Goal: Information Seeking & Learning: Find specific fact

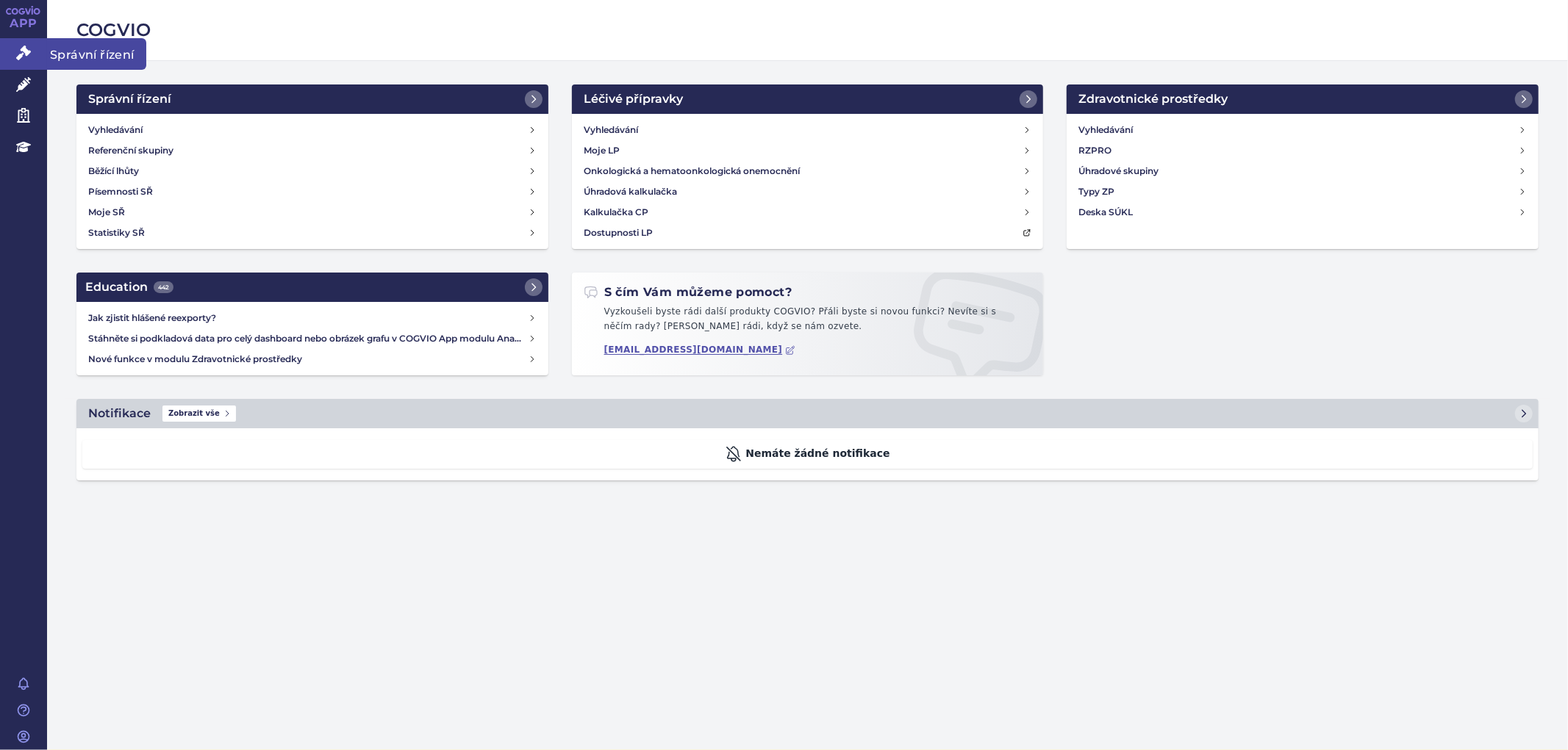
click at [28, 52] on icon at bounding box center [23, 53] width 14 height 14
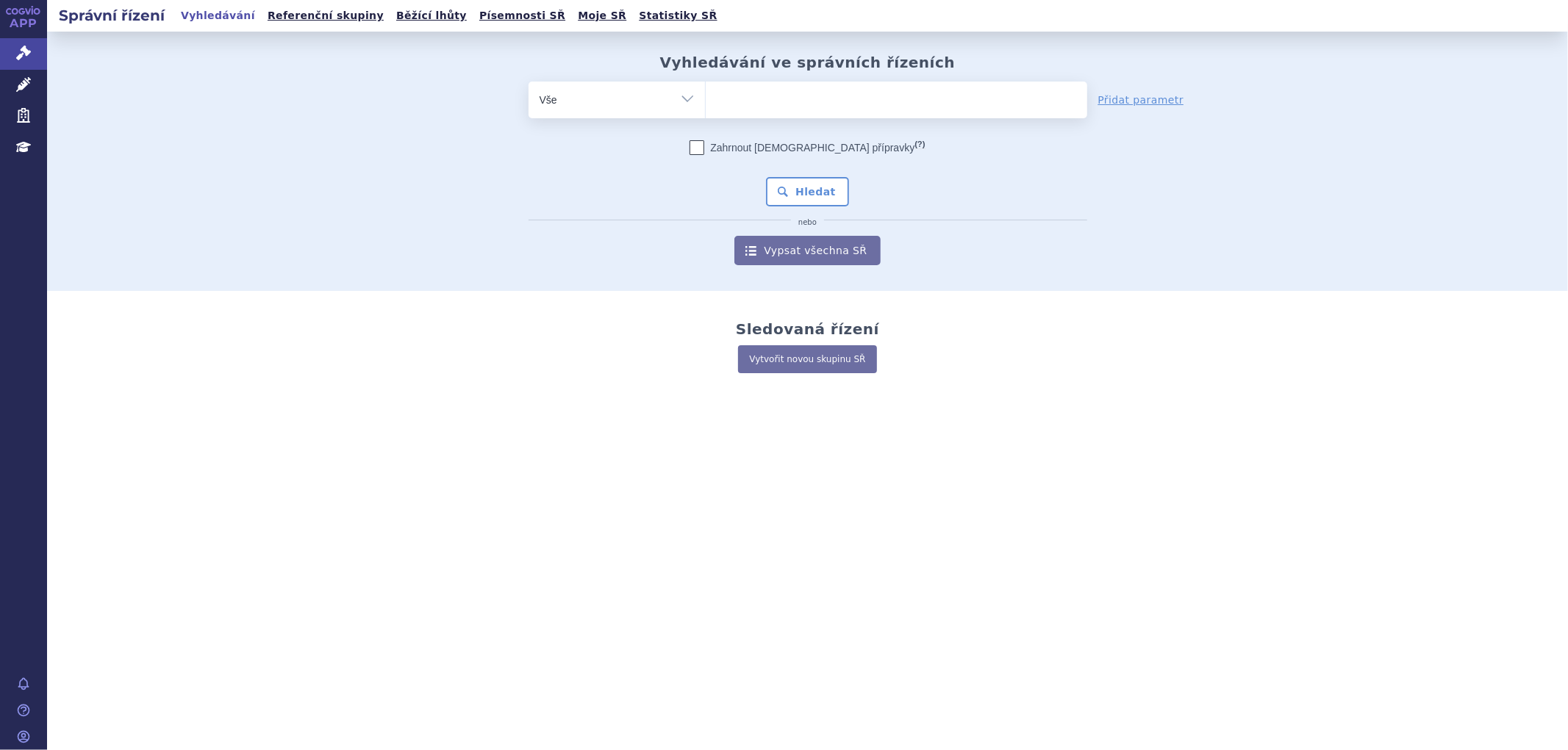
click at [789, 91] on ul at bounding box center [896, 96] width 382 height 31
click at [706, 91] on select at bounding box center [705, 99] width 1 height 37
paste input "SUKLS145343/2024"
type input "SUKLS145343/2024"
select select "SUKLS145343/2024"
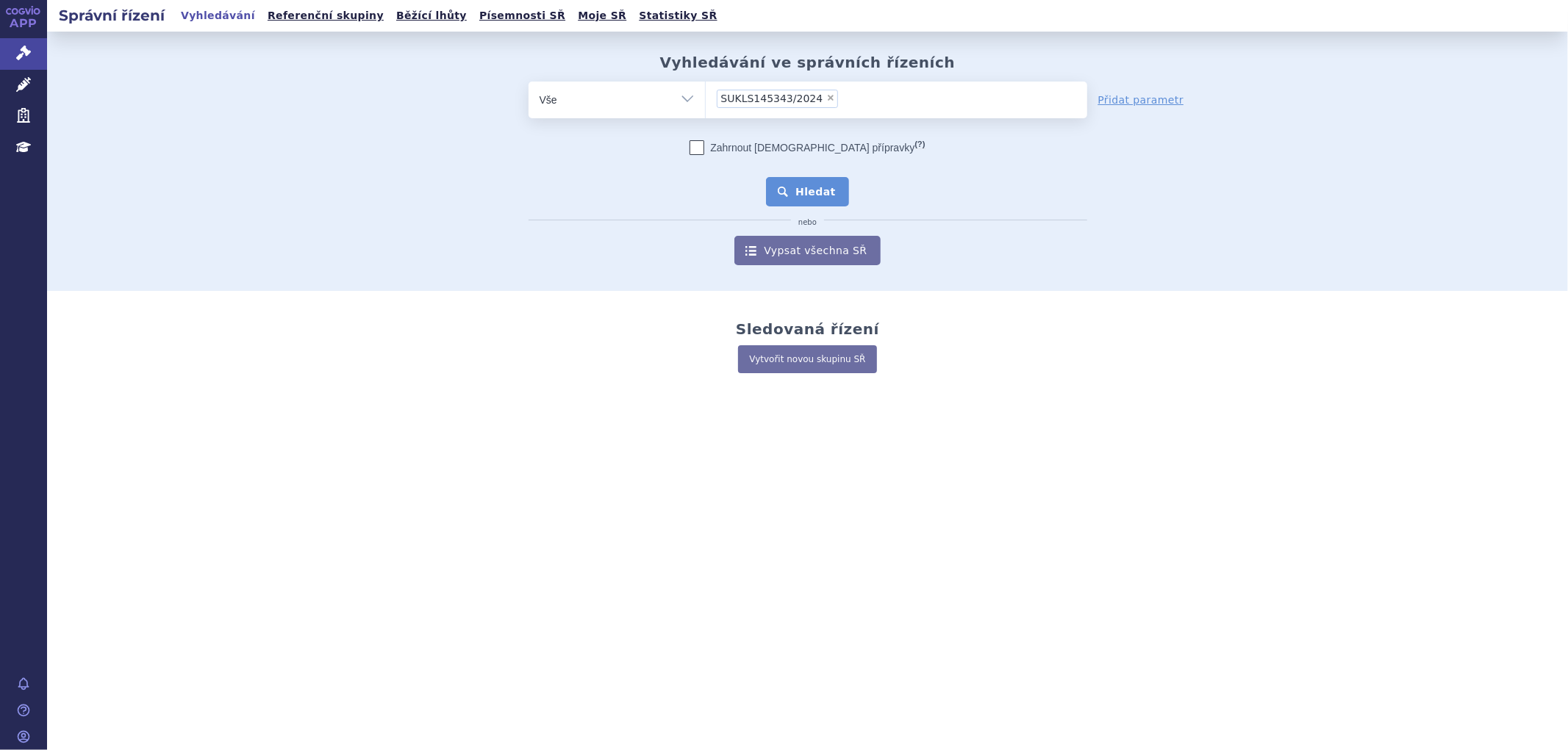
click at [805, 192] on button "Hledat" at bounding box center [807, 192] width 83 height 29
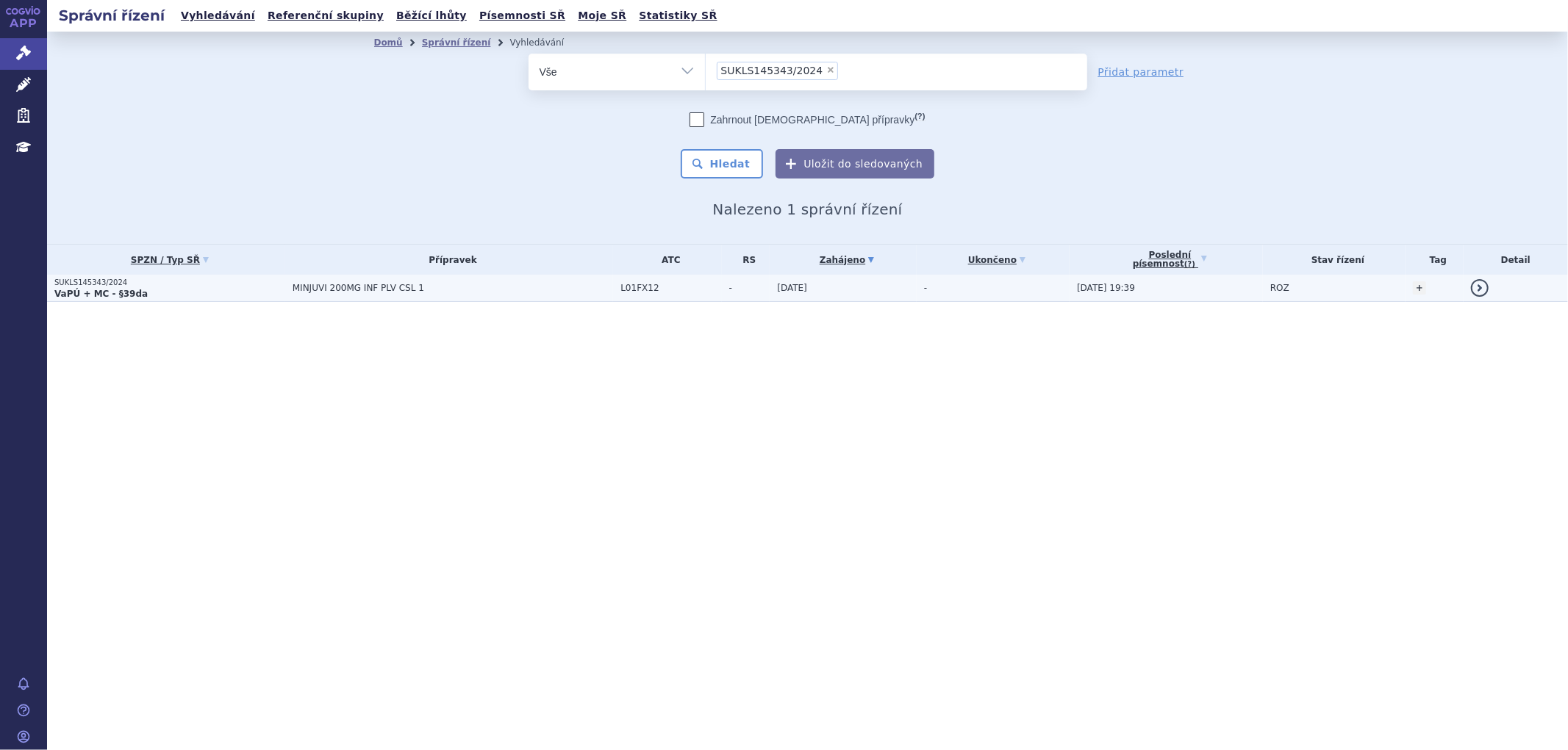
click at [428, 293] on td "MINJUVI 200MG INF PLV CSL 1" at bounding box center [450, 288] width 328 height 27
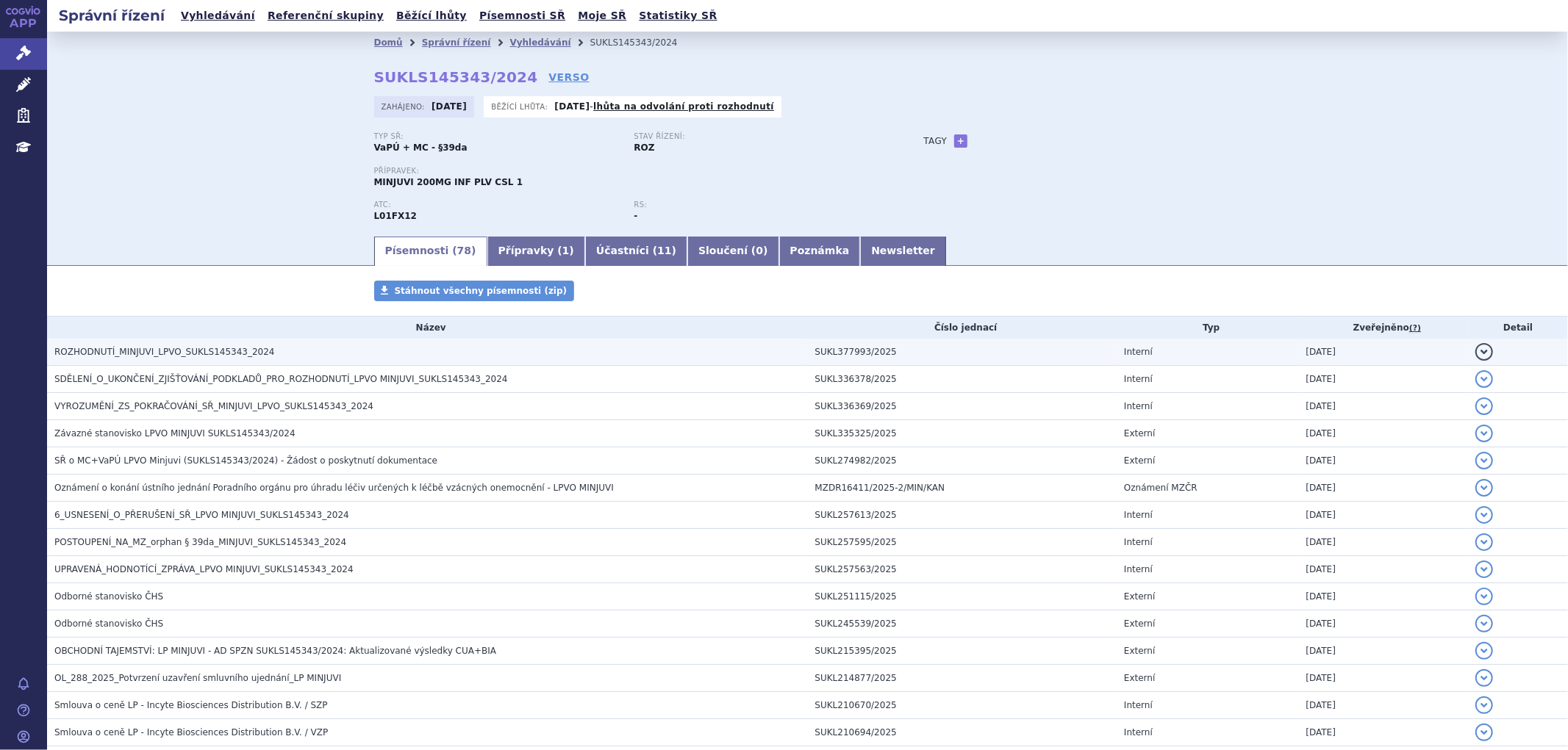
click at [194, 354] on span "ROZHODNUTÍ_MINJUVI_LPVO_SUKLS145343_2024" at bounding box center [164, 352] width 220 height 11
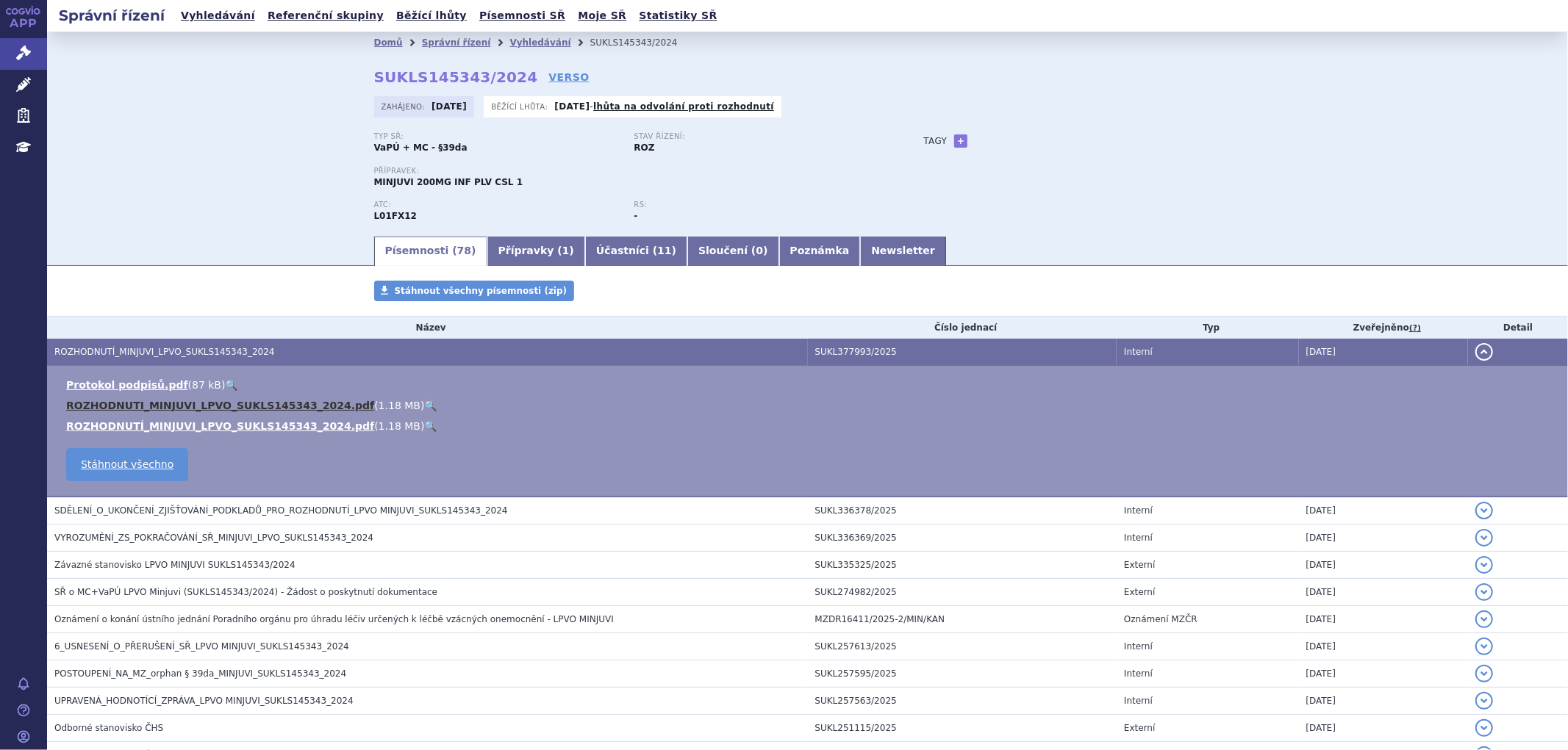
click at [197, 411] on link "ROZHODNUTI_MINJUVI_LPVO_SUKLS145343_2024.pdf" at bounding box center [219, 405] width 308 height 12
click at [509, 41] on link "Vyhledávání" at bounding box center [540, 43] width 61 height 11
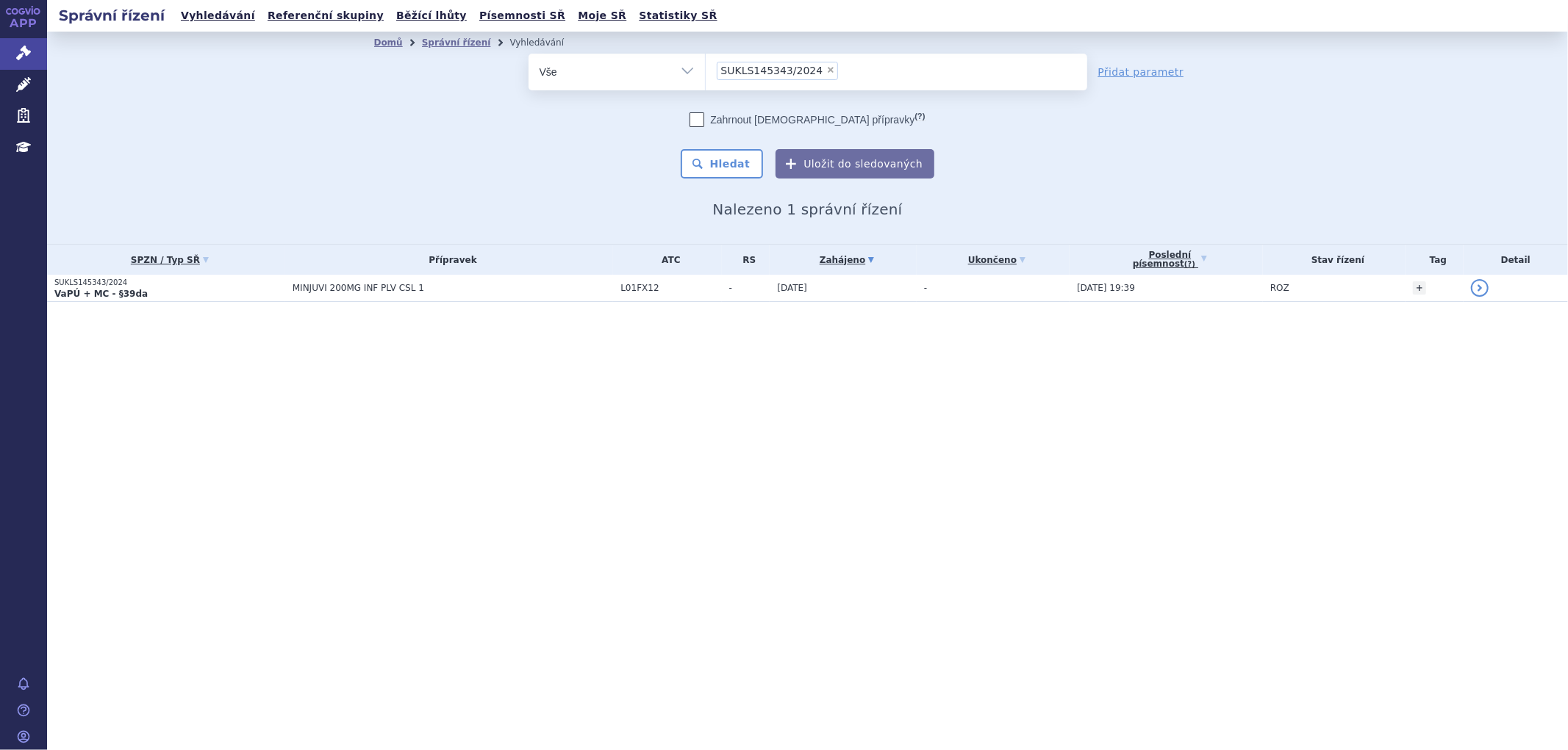
click at [821, 65] on li "× SUKLS145343/2024" at bounding box center [777, 70] width 122 height 19
click at [706, 65] on select "SUKLS145343/2024" at bounding box center [705, 70] width 1 height 37
click at [826, 70] on span "×" at bounding box center [830, 70] width 9 height 9
click at [706, 70] on select "SUKLS145343/2024" at bounding box center [705, 70] width 1 height 37
select select
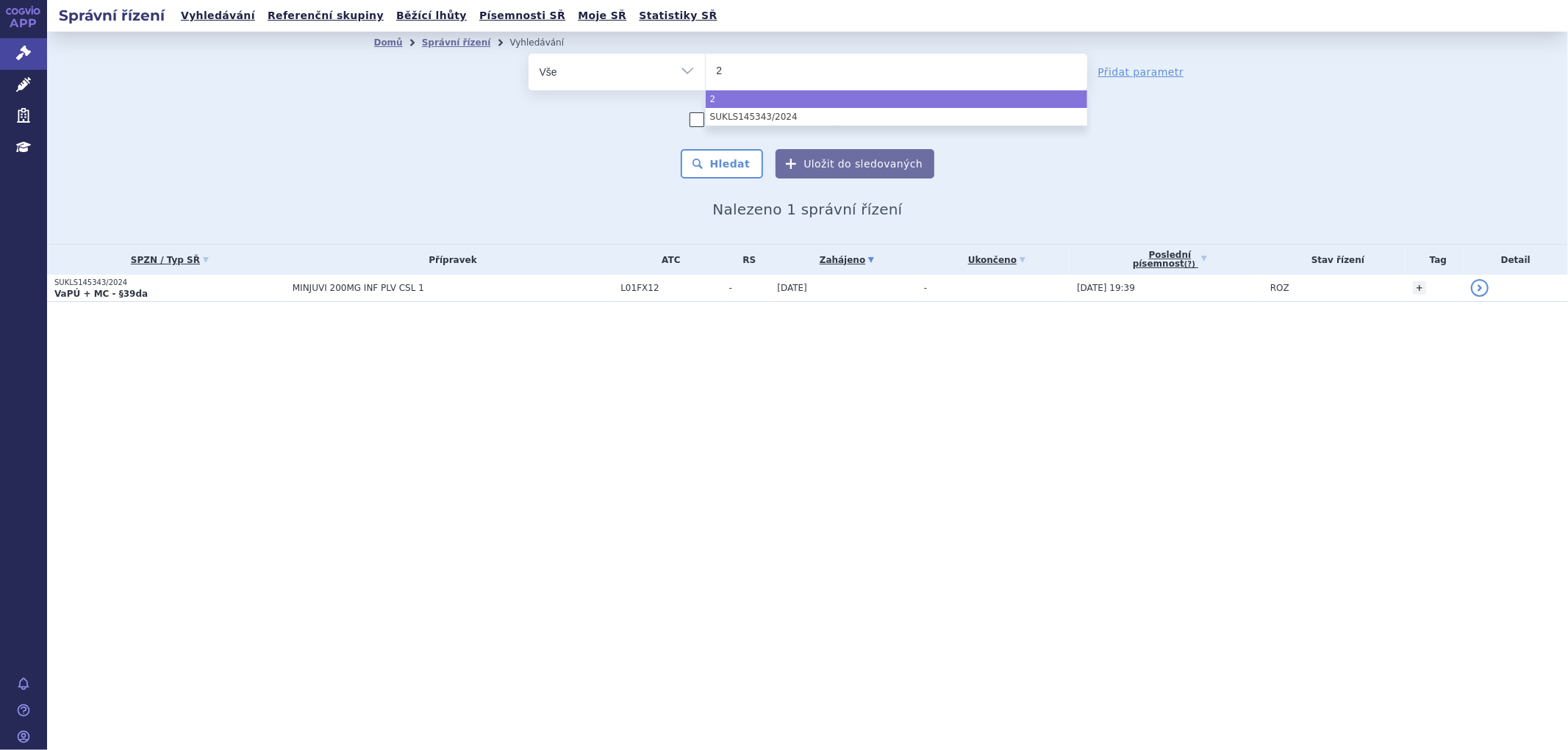
type input "27"
type input "273"
type input "2739"
type input "27392"
type input "273924"
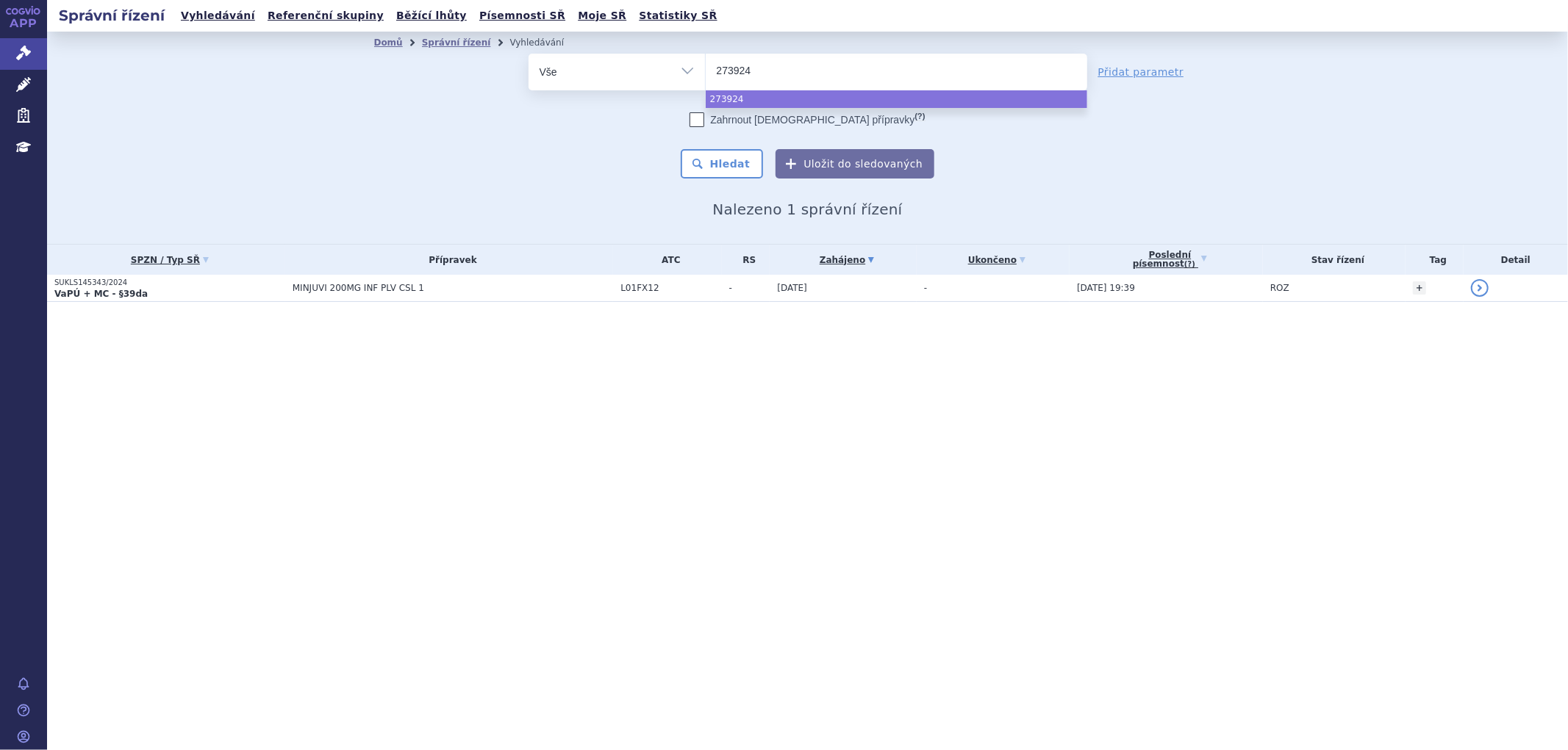
type input "273924/"
type input "273924/20"
type input "273924/2024"
select select "273924/2024"
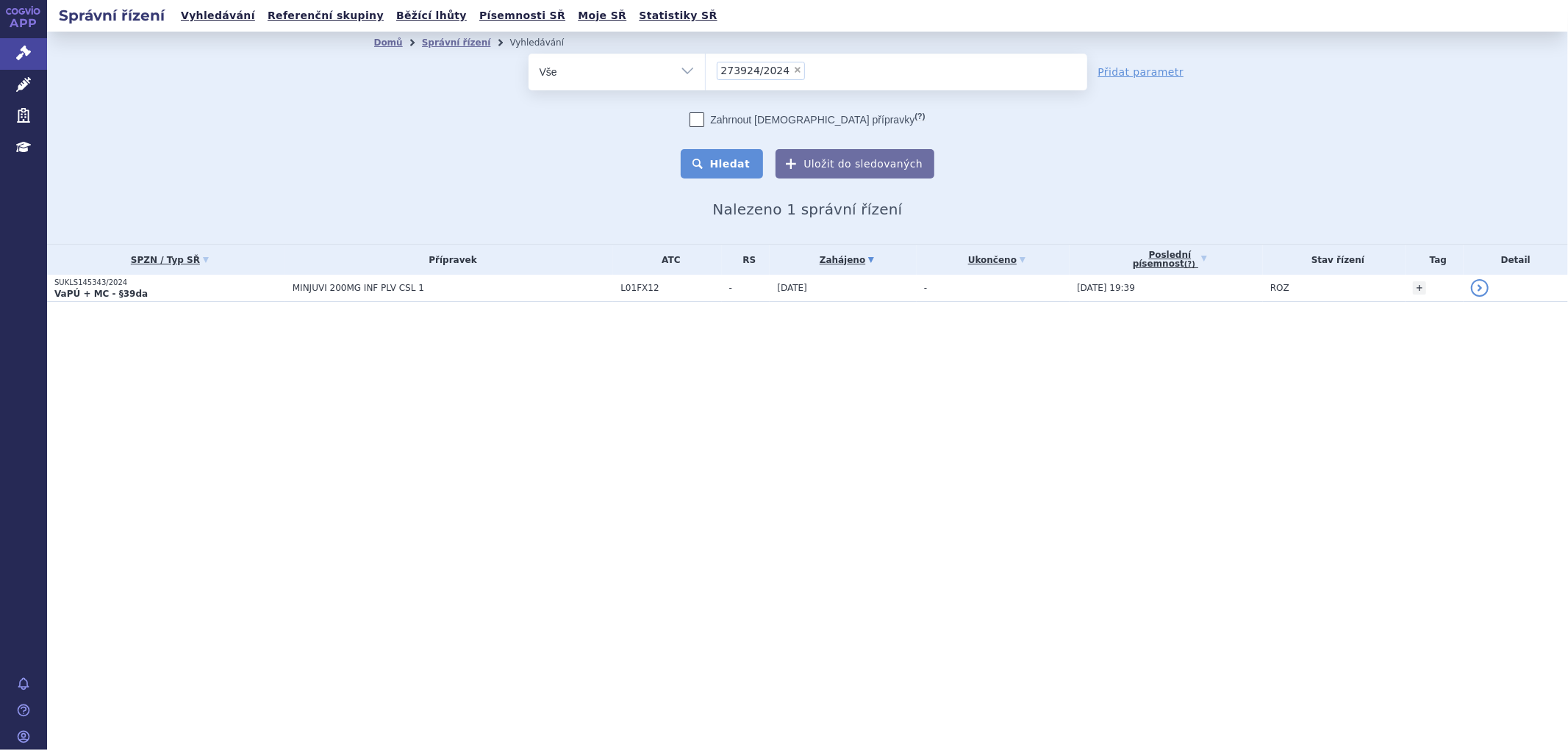
click at [748, 177] on button "Hledat" at bounding box center [722, 163] width 83 height 29
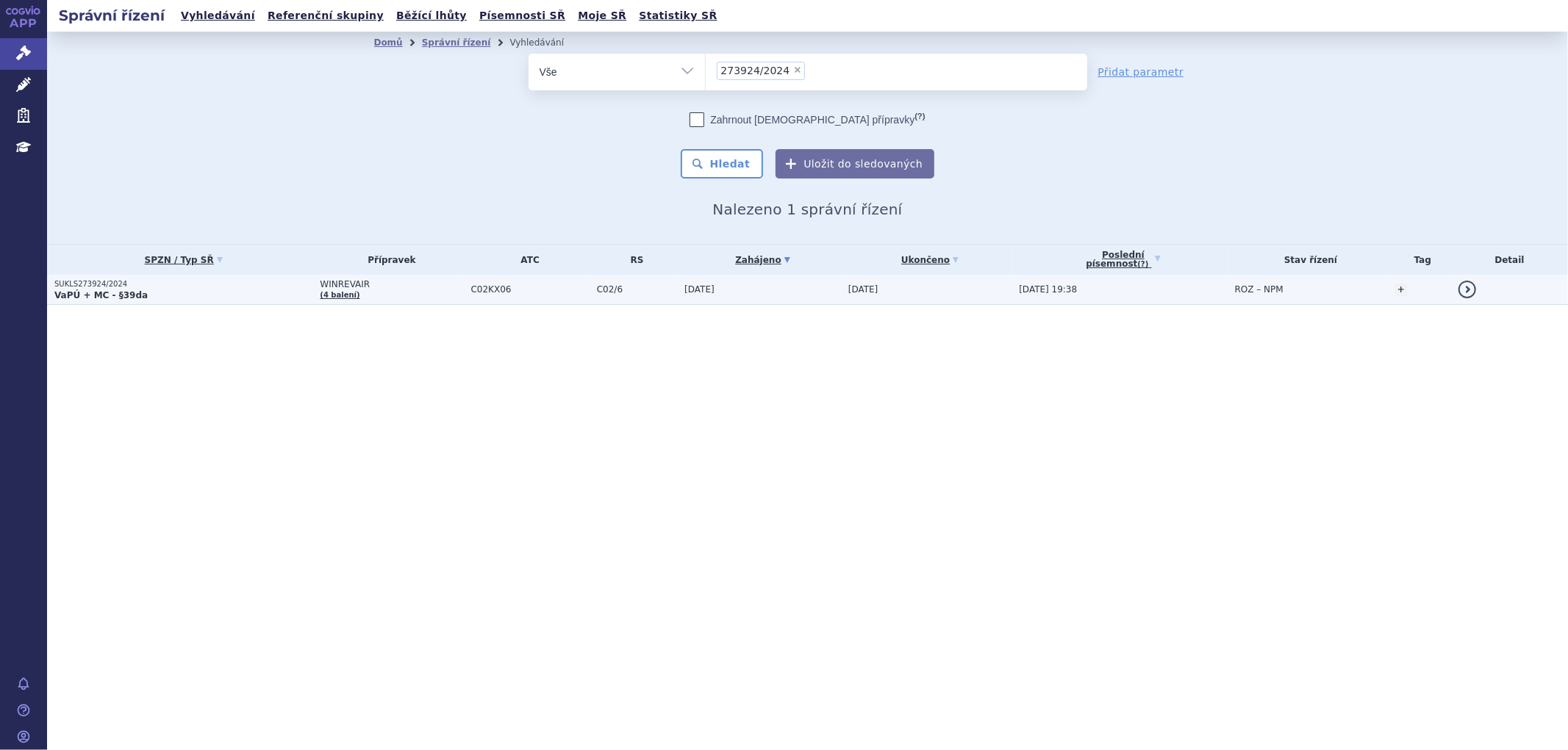
click at [416, 301] on td "WINREVAIR (4 balení)" at bounding box center [387, 290] width 151 height 30
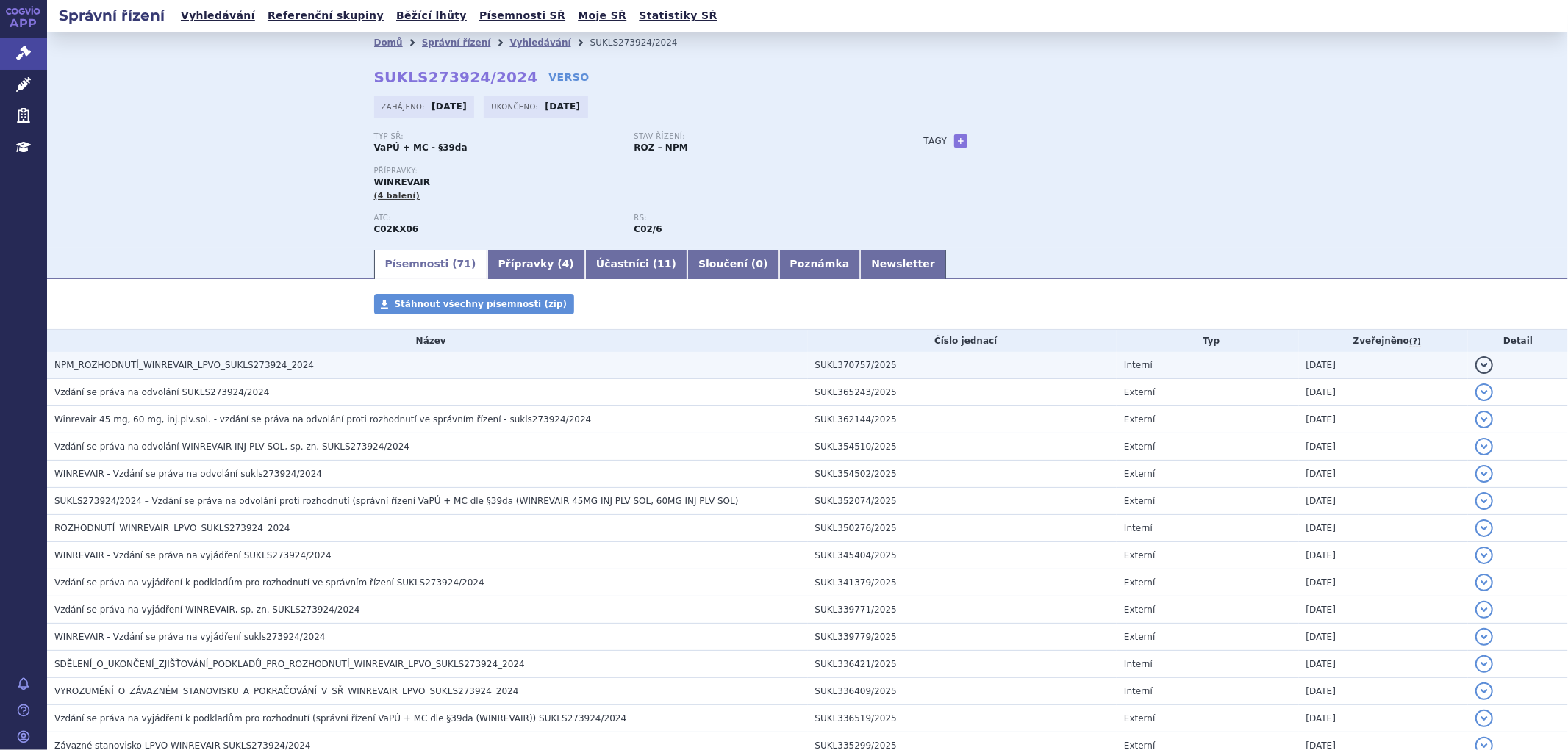
click at [444, 371] on h3 "NPM_ROZHODNUTÍ_WINREVAIR_LPVO_SUKLS273924_2024" at bounding box center [431, 365] width 754 height 14
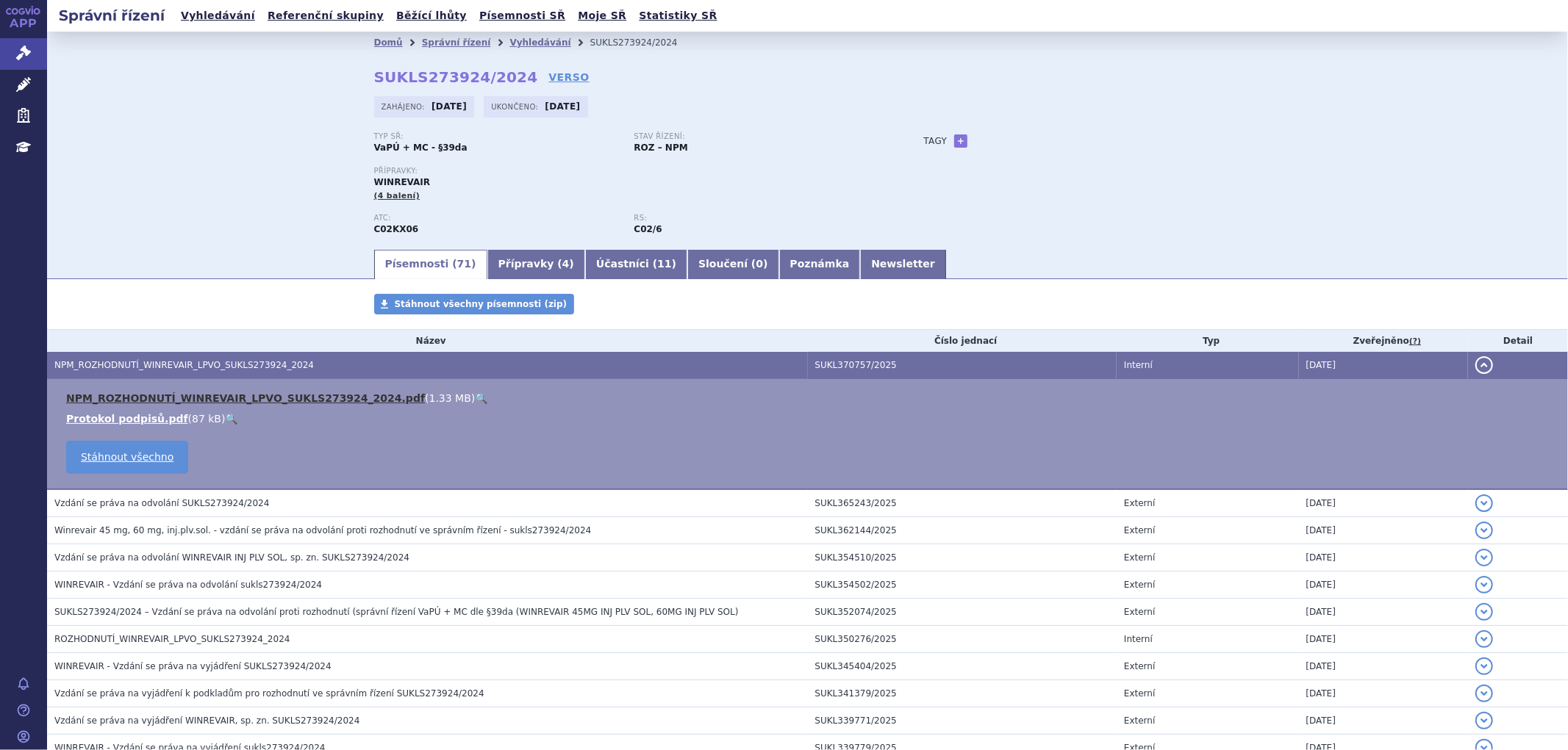
click at [334, 404] on link "NPM_ROZHODNUTÍ_WINREVAIR_LPVO_SUKLS273924_2024.pdf" at bounding box center [245, 398] width 359 height 12
